Goal: Transaction & Acquisition: Purchase product/service

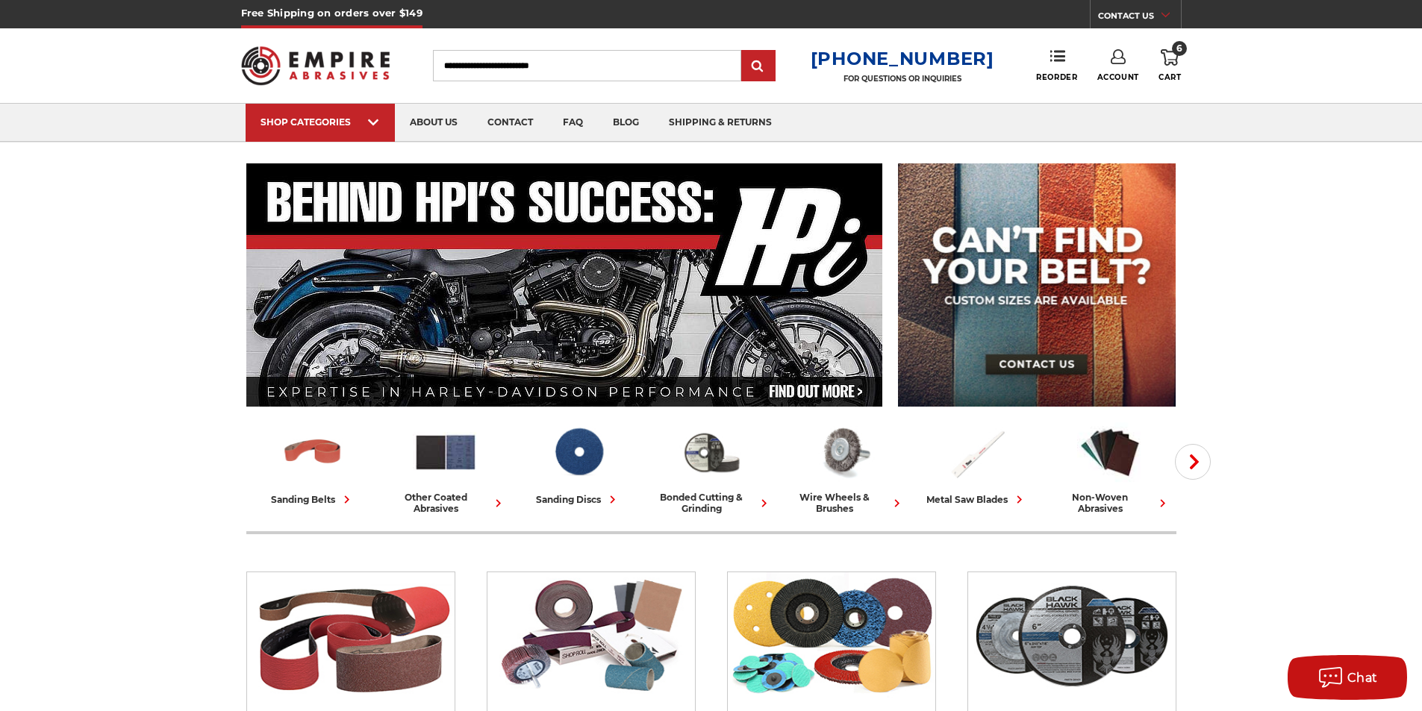
click at [1181, 58] on header "Free Shipping on orders over $149 CONTACT US Monday - Friday (excluding holiday…" at bounding box center [711, 71] width 1422 height 143
click at [1168, 60] on icon at bounding box center [1170, 57] width 18 height 16
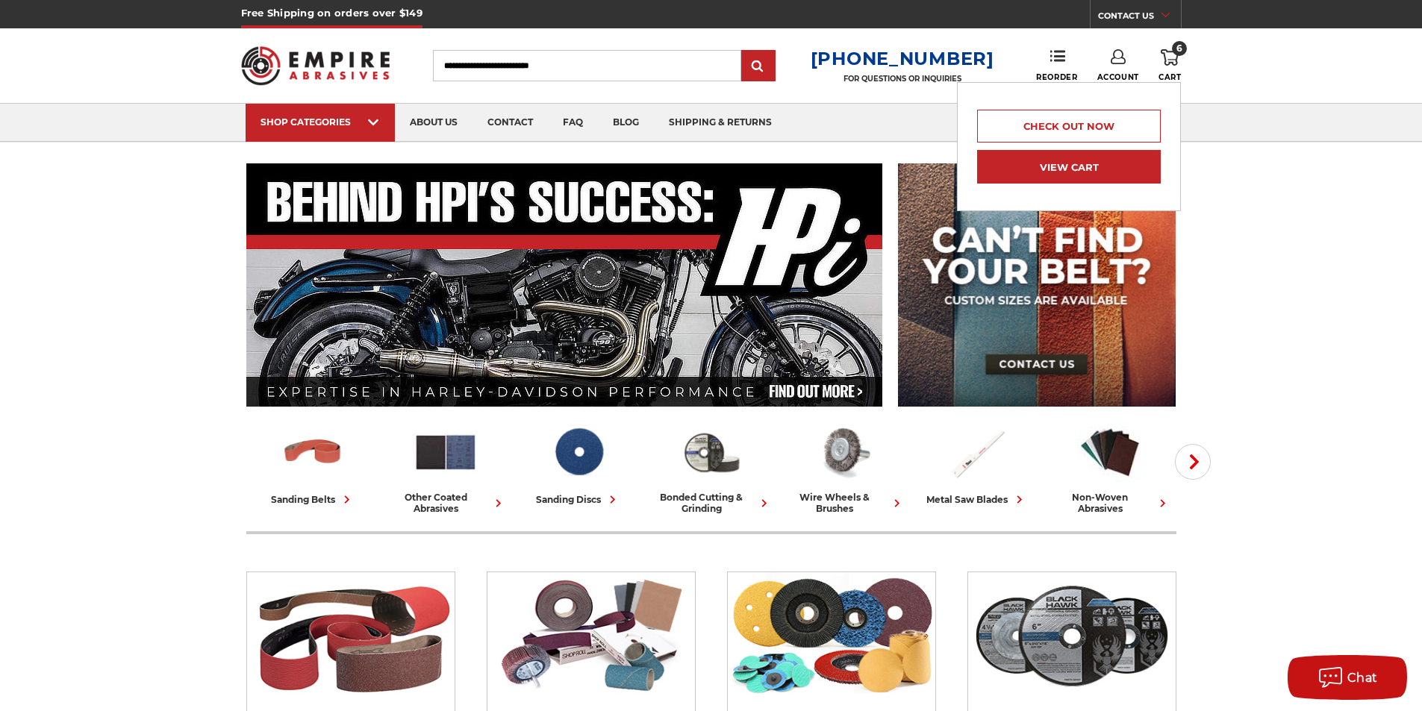
click at [1041, 171] on link "View Cart" at bounding box center [1069, 167] width 184 height 34
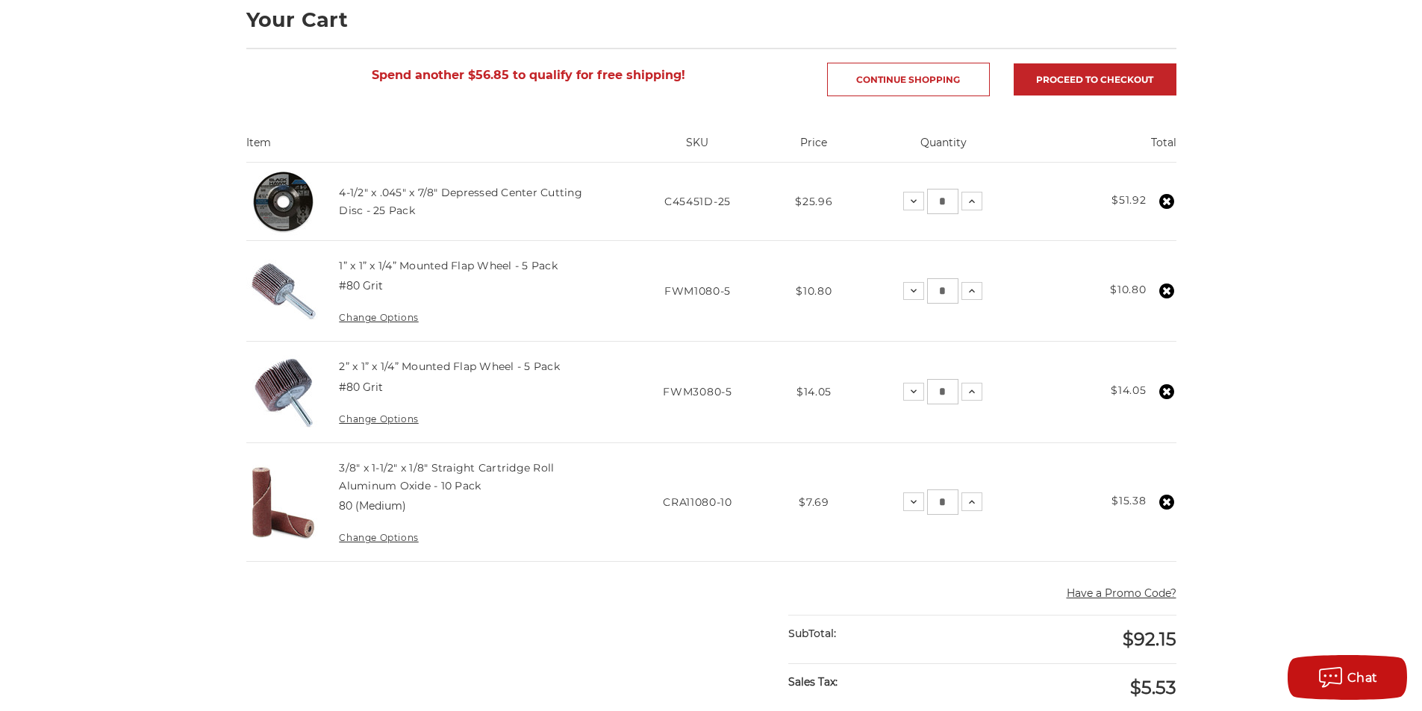
click at [1169, 289] on icon at bounding box center [1166, 291] width 15 height 15
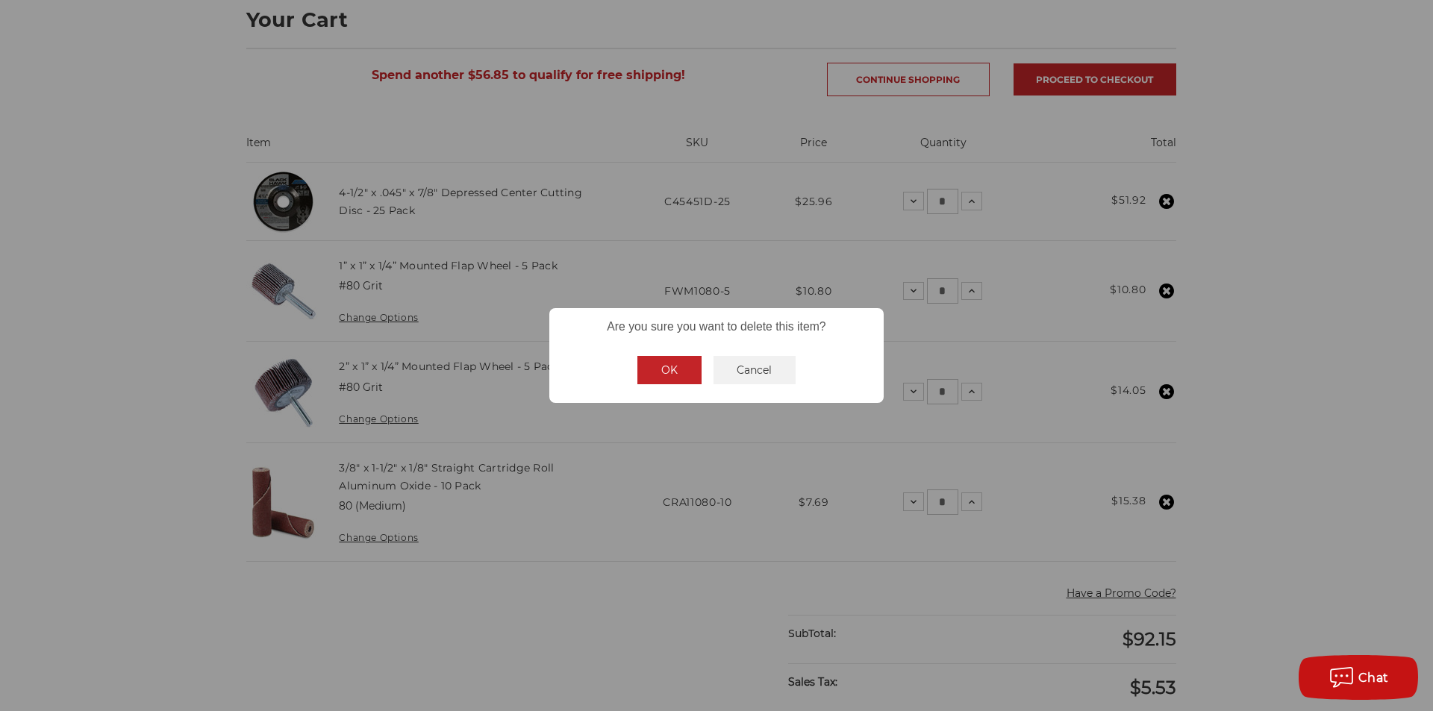
drag, startPoint x: 669, startPoint y: 367, endPoint x: 523, endPoint y: 484, distance: 186.8
click at [523, 484] on div "× Are you sure you want to delete this item? OK No Cancel" at bounding box center [716, 355] width 1433 height 711
click at [775, 378] on button "Cancel" at bounding box center [754, 370] width 83 height 28
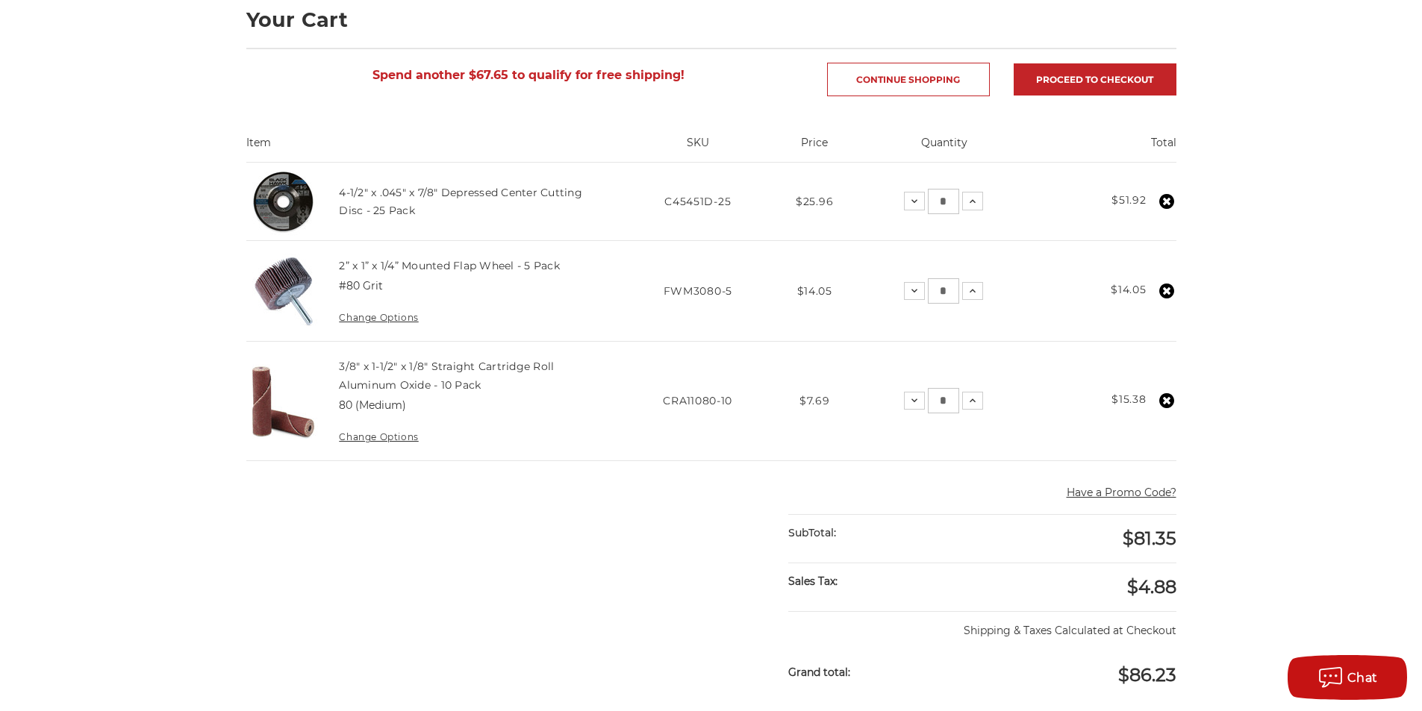
click at [342, 571] on main "home your cart Your Cart Spend another $67.65 to qualify for free shipping! Con…" at bounding box center [711, 513] width 946 height 1146
click at [1161, 406] on use at bounding box center [1166, 400] width 15 height 15
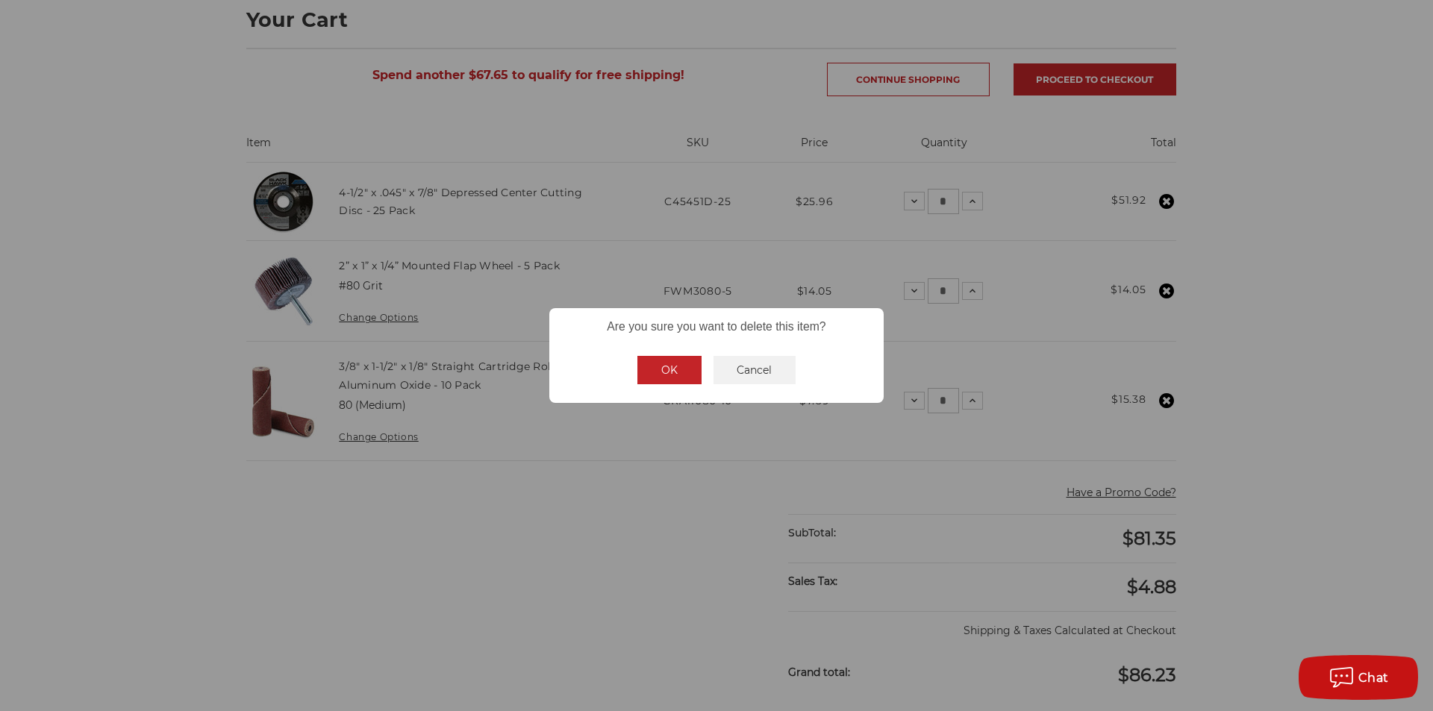
click at [631, 369] on div "OK No Cancel" at bounding box center [716, 370] width 171 height 40
click at [660, 372] on button "OK" at bounding box center [669, 370] width 64 height 28
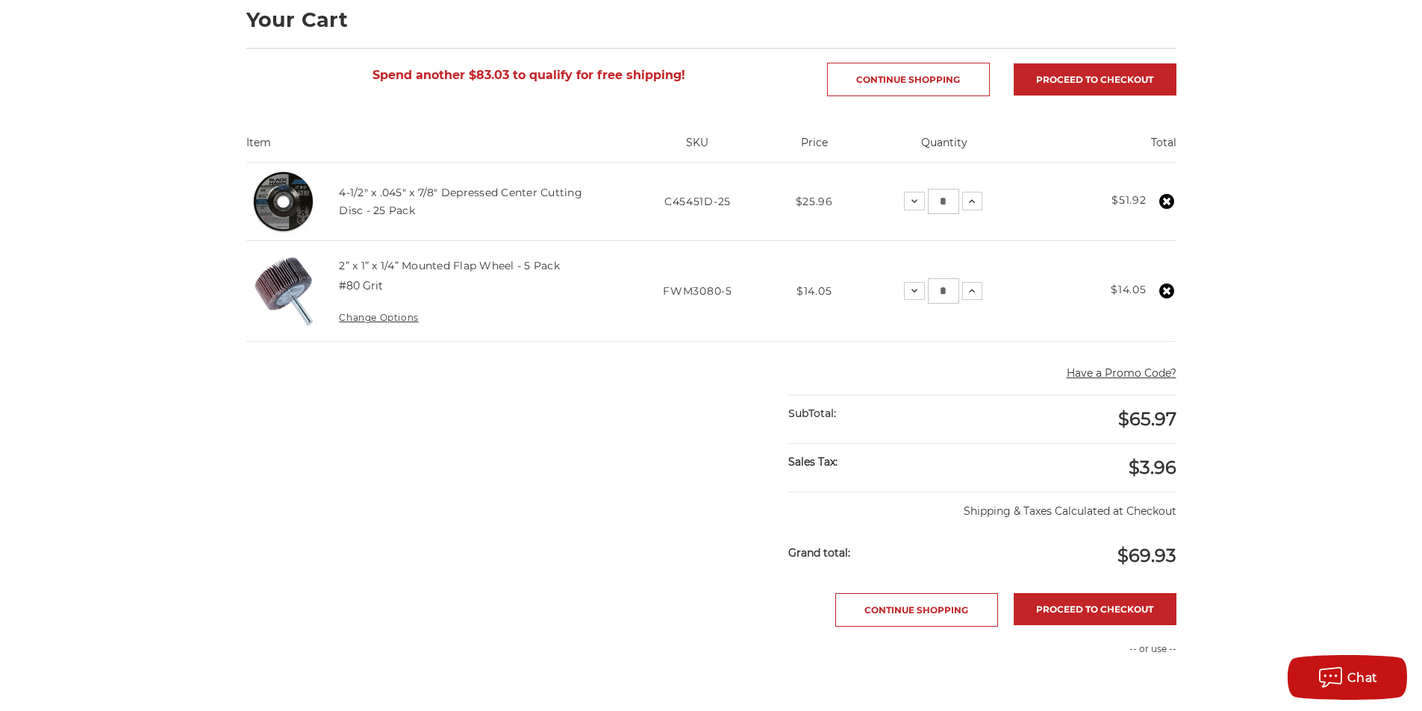
click at [1163, 294] on use at bounding box center [1166, 291] width 15 height 15
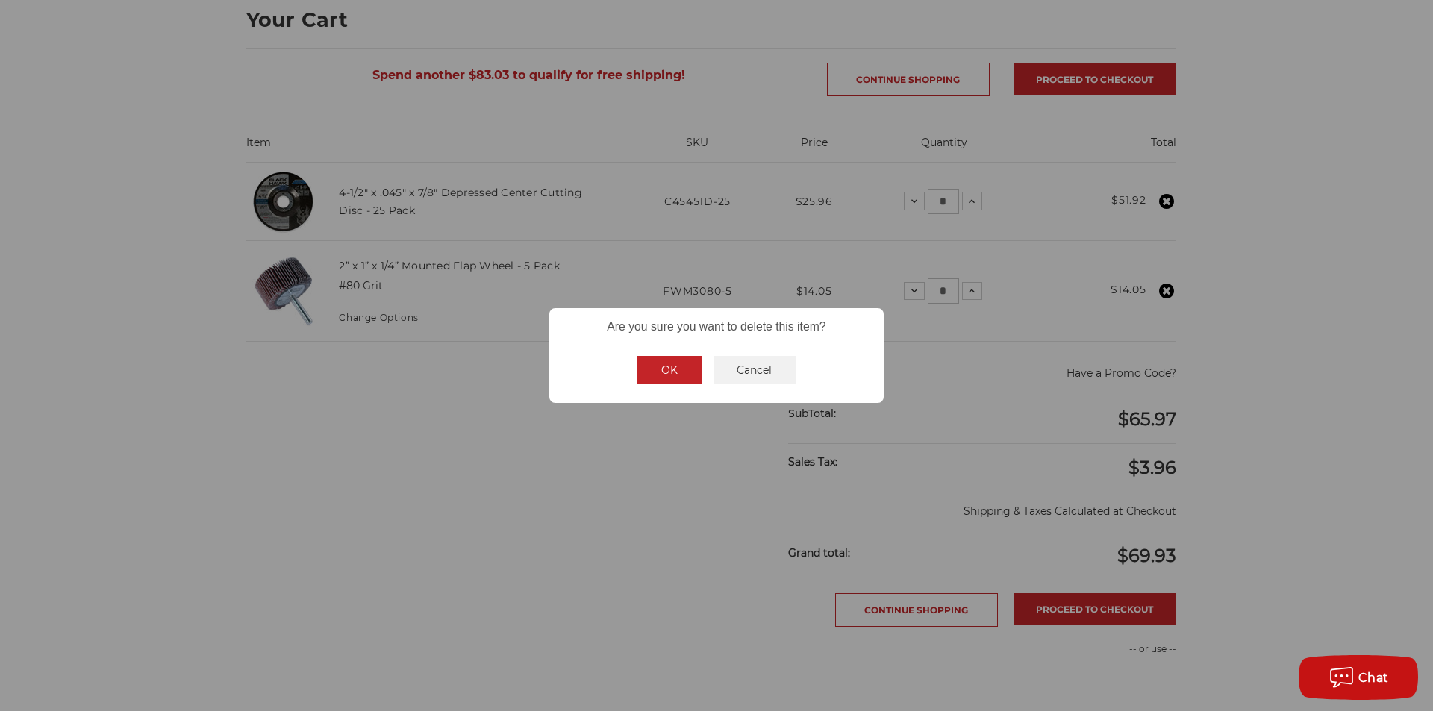
click at [672, 379] on button "OK" at bounding box center [669, 370] width 64 height 28
